Goal: Find specific page/section: Find specific page/section

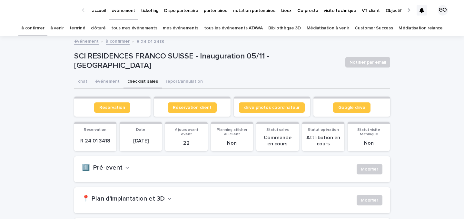
click at [139, 25] on link "tous mes événements" at bounding box center [134, 28] width 46 height 15
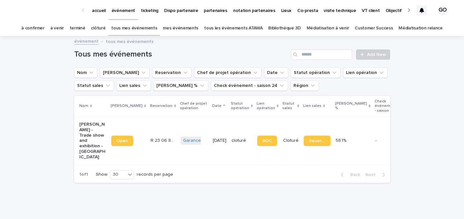
click at [279, 31] on link "Bibliothèque 3D" at bounding box center [284, 28] width 32 height 15
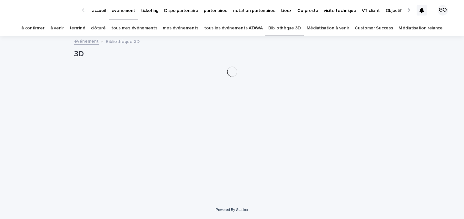
click at [222, 31] on link "tous les événements ATAWA" at bounding box center [233, 28] width 58 height 15
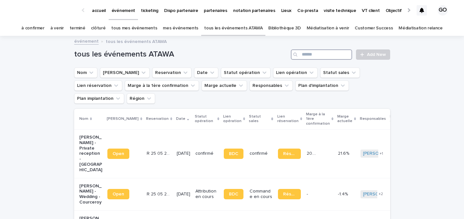
click at [341, 58] on input "Search" at bounding box center [321, 54] width 61 height 10
type input "*****"
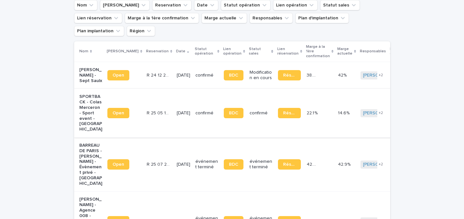
scroll to position [126, 0]
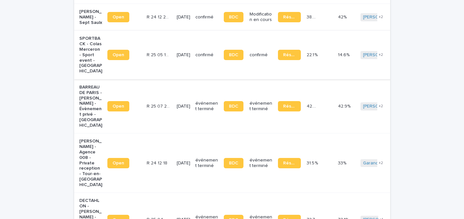
click at [87, 150] on p "[PERSON_NAME] - Agence 008 - Private reception - Tour-en-[GEOGRAPHIC_DATA]" at bounding box center [90, 162] width 23 height 49
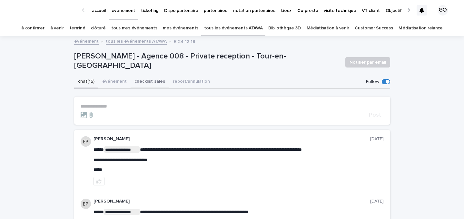
click at [136, 82] on button "checklist sales" at bounding box center [150, 82] width 38 height 14
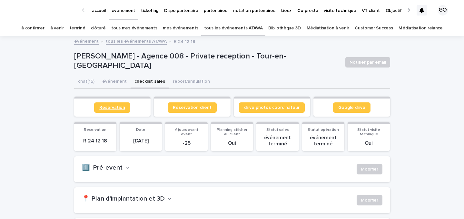
click at [104, 110] on link "Réservation" at bounding box center [112, 107] width 36 height 10
click at [419, 11] on div at bounding box center [422, 10] width 10 height 10
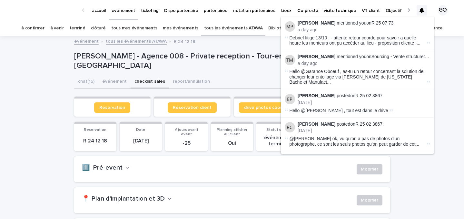
click at [383, 20] on link "R 25 07 73" at bounding box center [383, 22] width 22 height 5
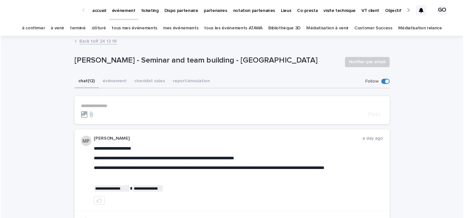
scroll to position [46, 0]
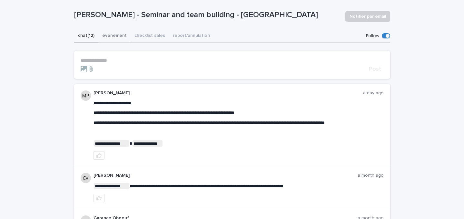
click at [113, 32] on button "événement" at bounding box center [114, 36] width 32 height 14
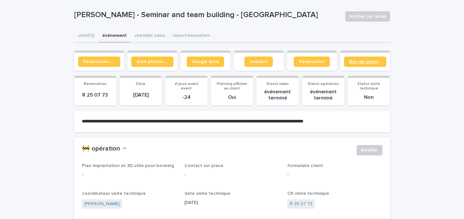
click at [355, 65] on link "Bon de commande" at bounding box center [365, 61] width 42 height 10
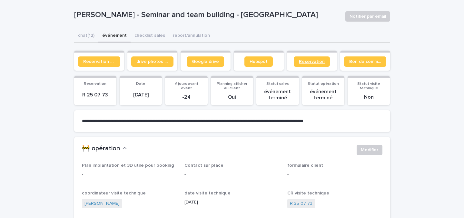
click at [309, 64] on link "Réservation" at bounding box center [312, 61] width 36 height 10
